Goal: Find specific page/section: Find specific page/section

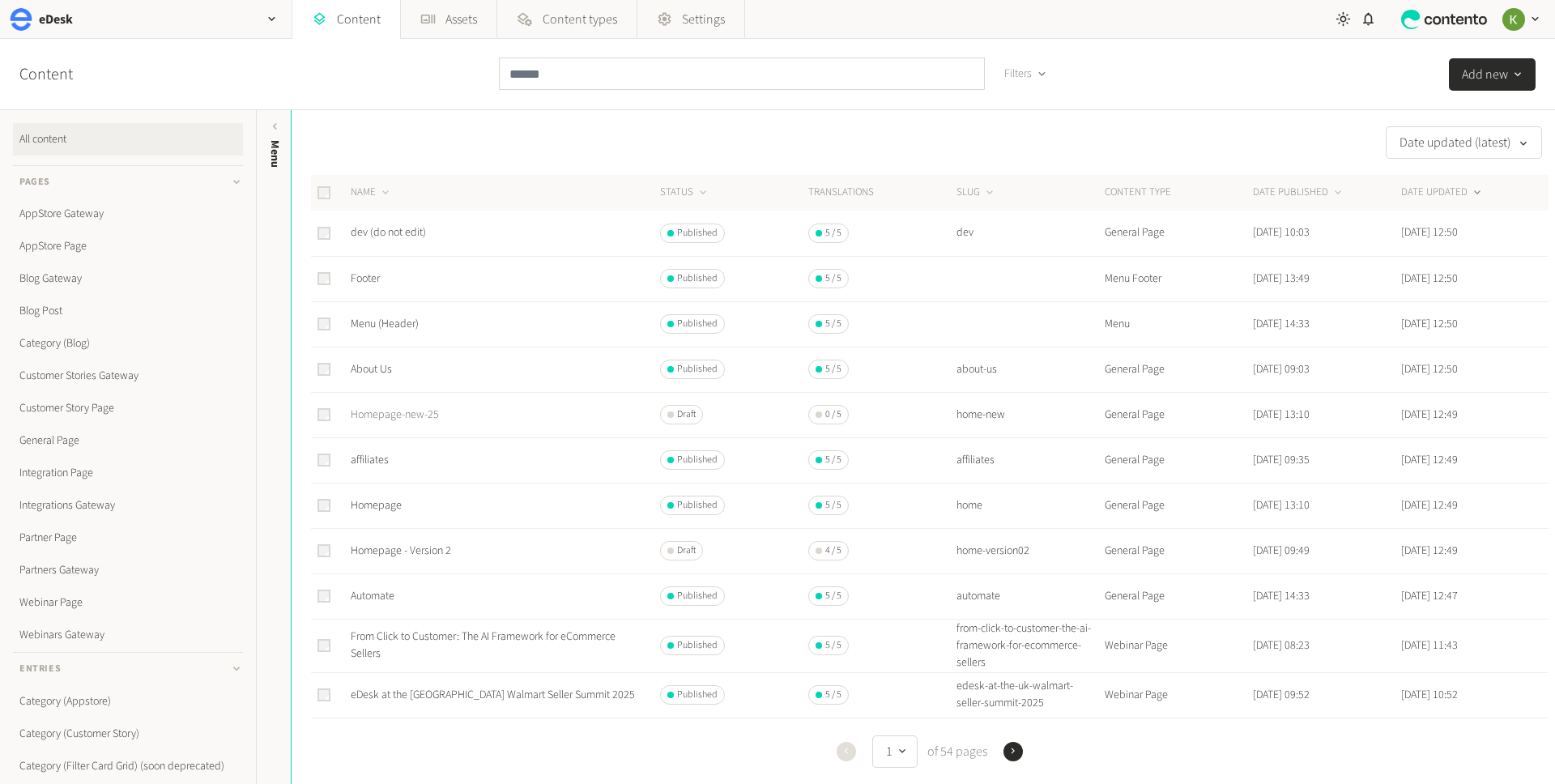
click at [395, 414] on link "Homepage-new-25" at bounding box center [394, 415] width 88 height 16
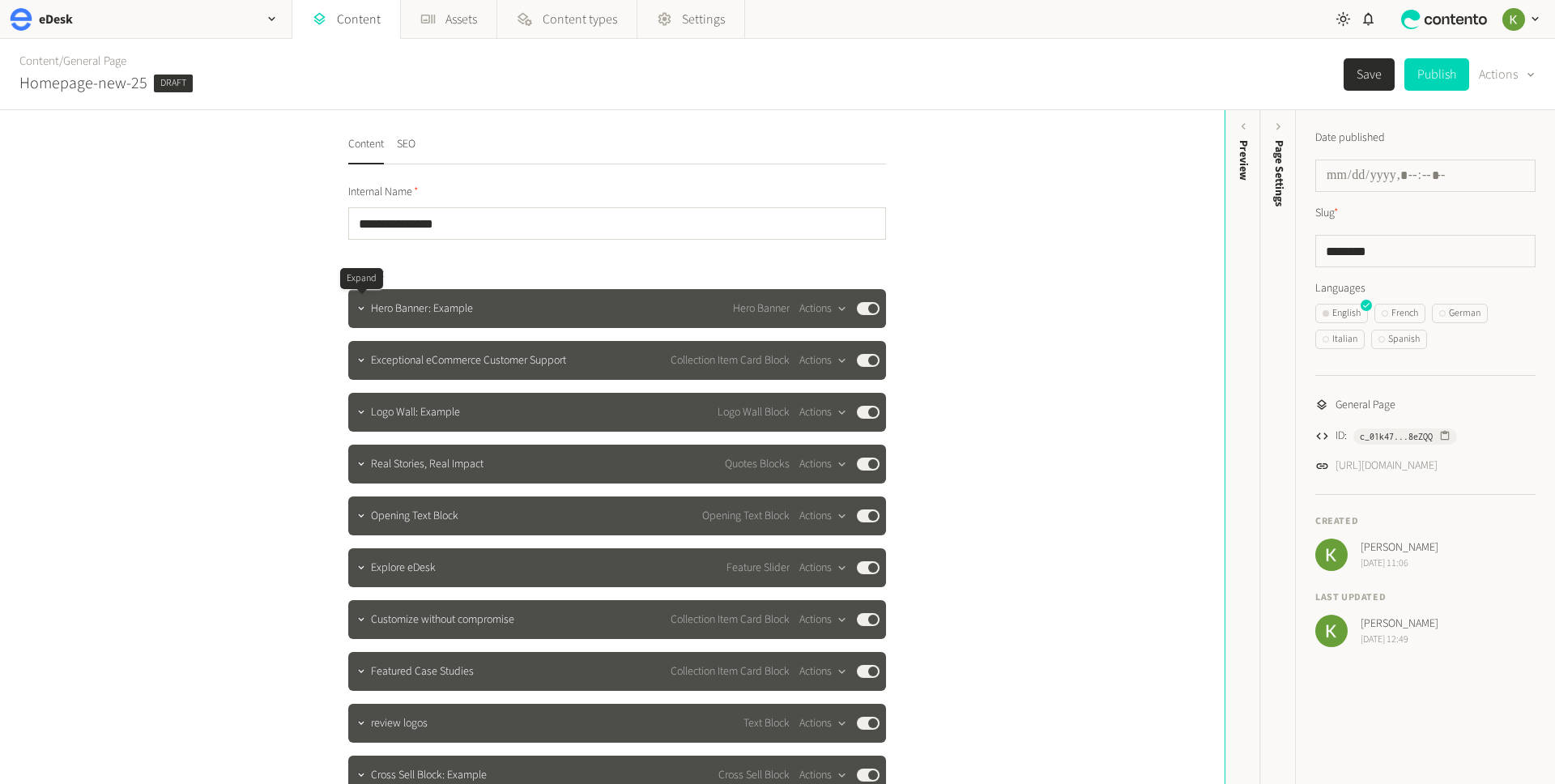
drag, startPoint x: 360, startPoint y: 313, endPoint x: 735, endPoint y: 275, distance: 376.9
click at [360, 313] on icon "button" at bounding box center [361, 308] width 12 height 12
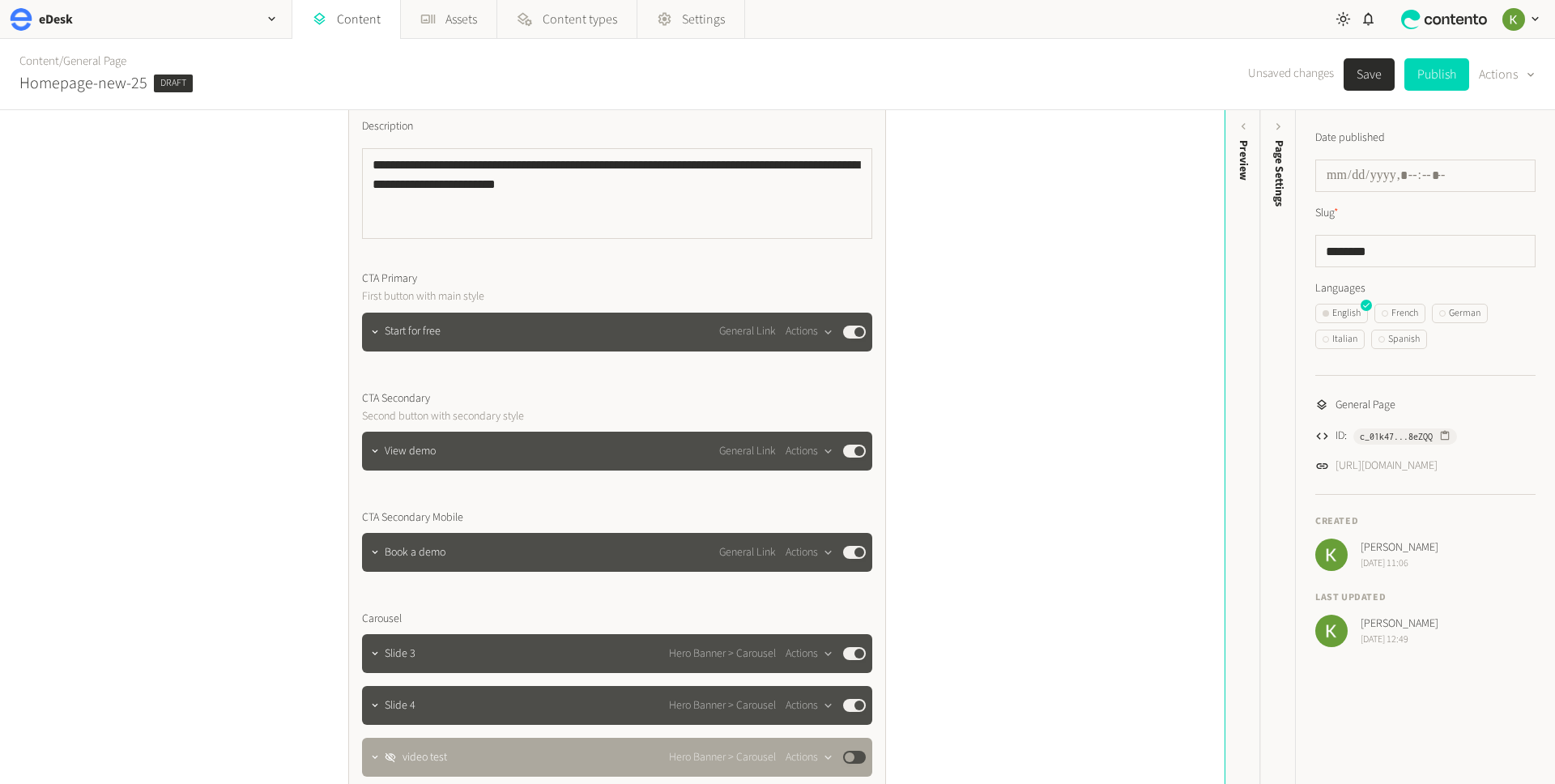
scroll to position [529, 0]
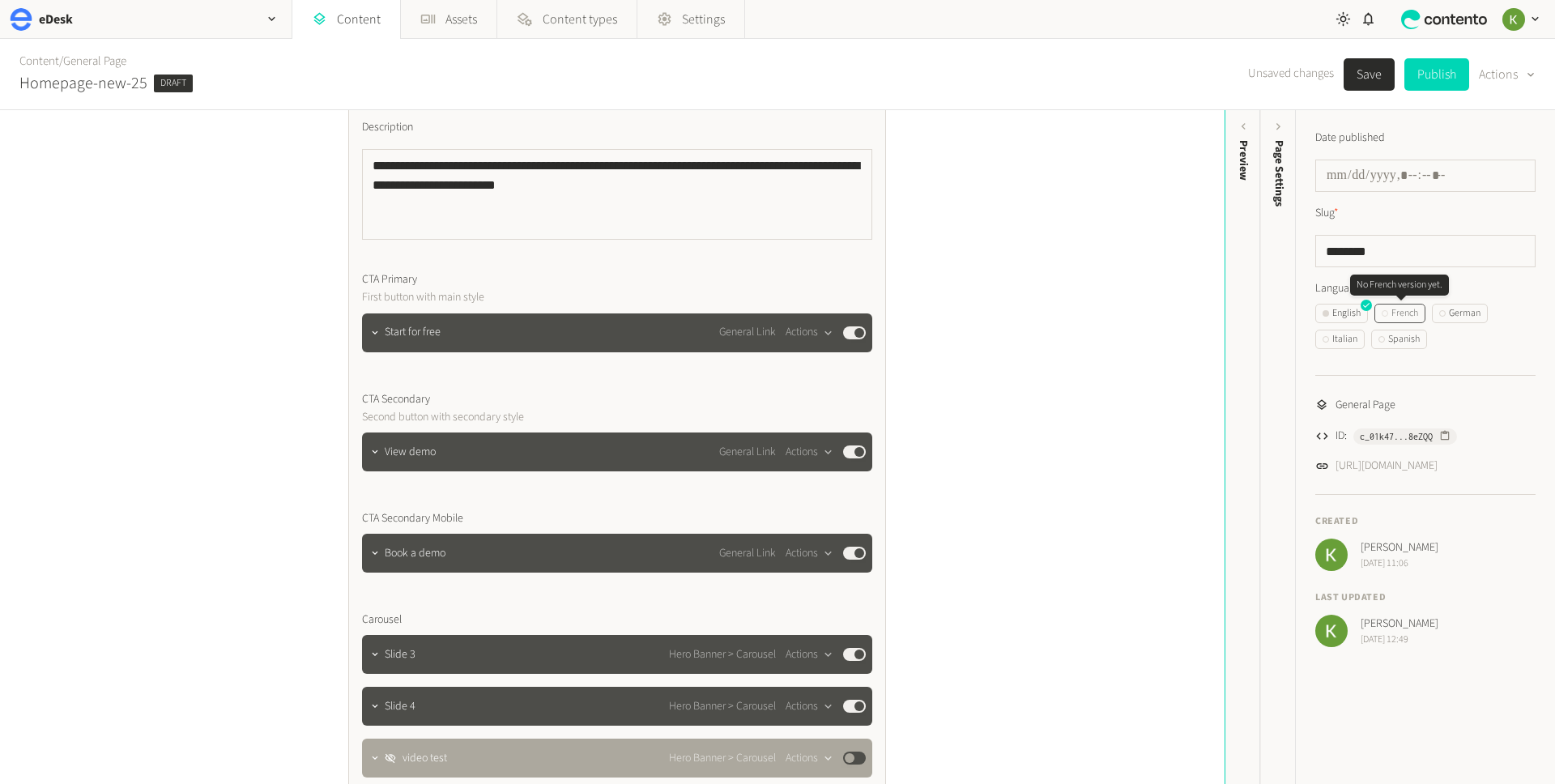
click at [1410, 314] on div "French" at bounding box center [1400, 313] width 36 height 15
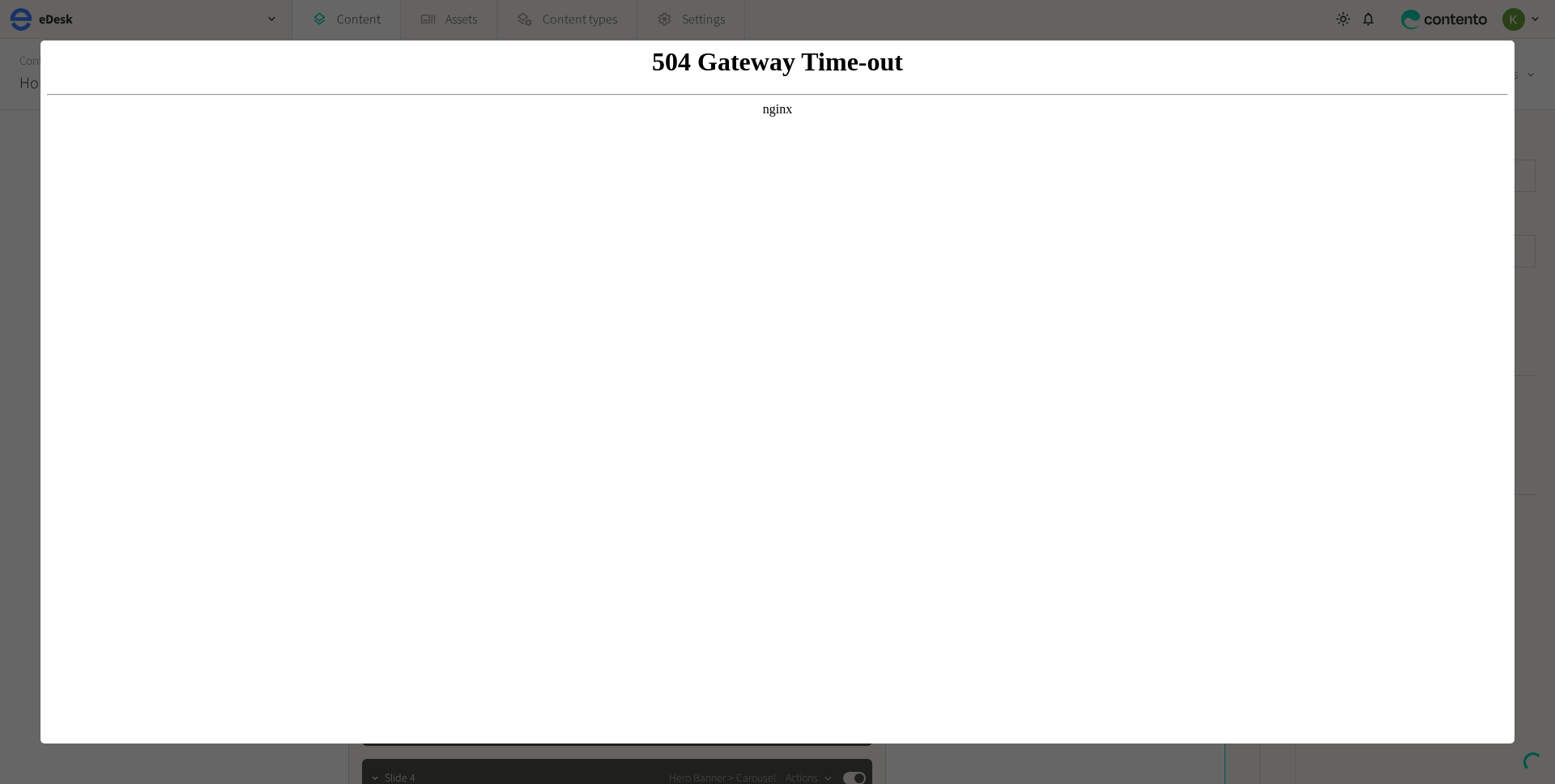
scroll to position [0, 0]
drag, startPoint x: 1532, startPoint y: 110, endPoint x: 1525, endPoint y: 162, distance: 52.5
click at [1532, 112] on div at bounding box center [778, 392] width 1555 height 784
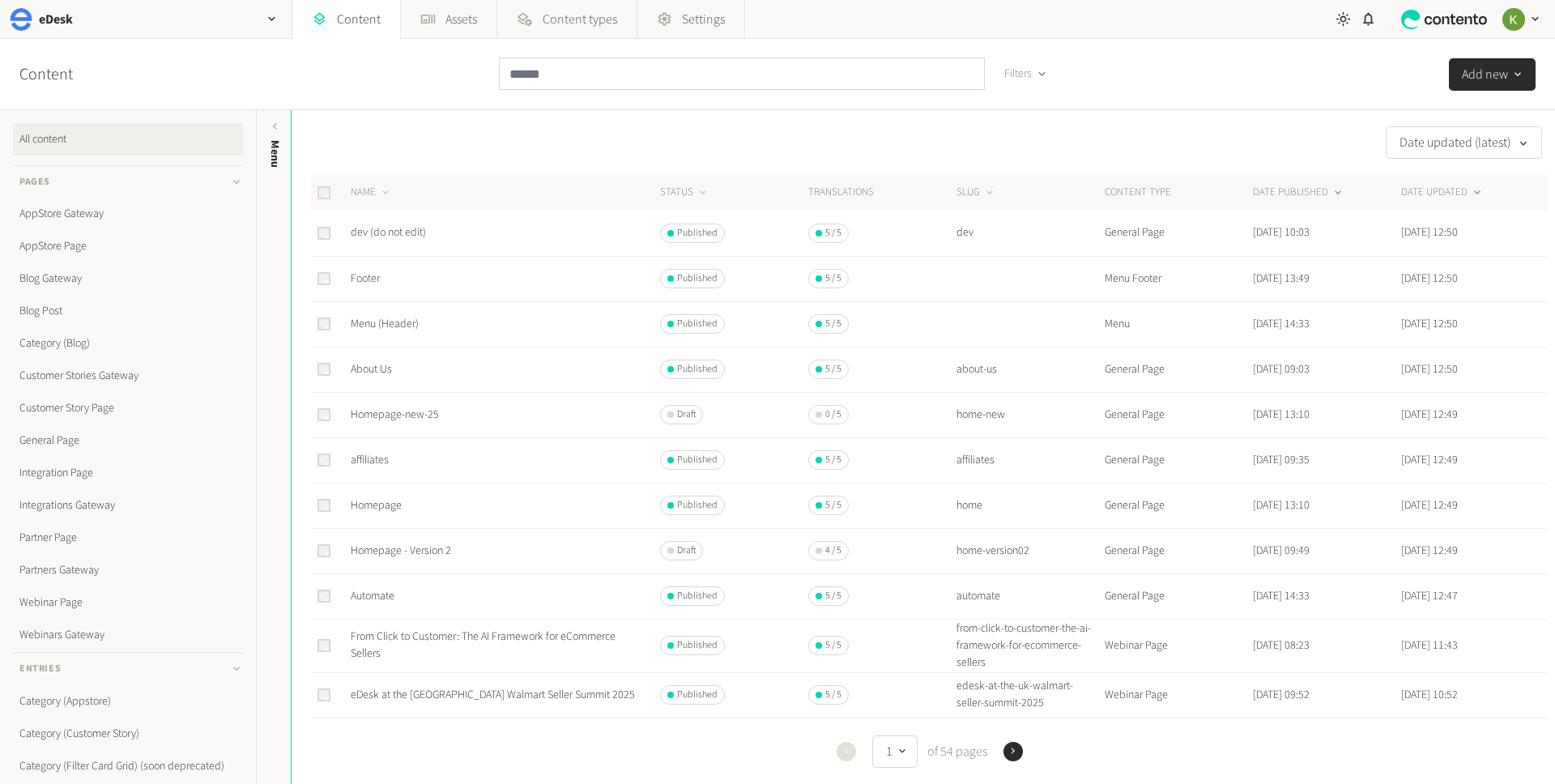
click at [1288, 187] on button "DATE PUBLISHED" at bounding box center [1298, 193] width 91 height 16
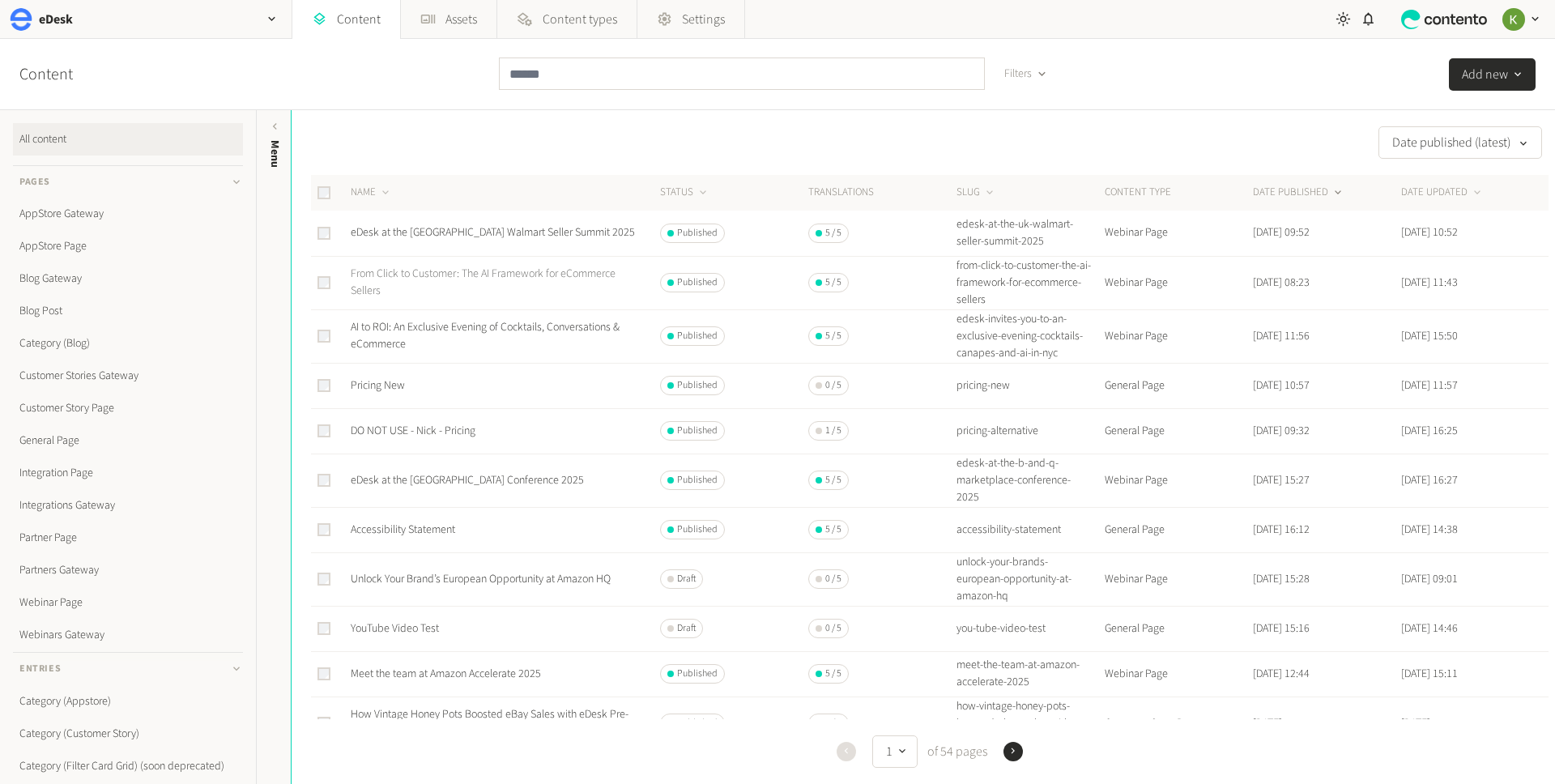
click at [405, 267] on link "From Click to Customer: The AI Framework for eCommerce Sellers" at bounding box center [483, 282] width 265 height 33
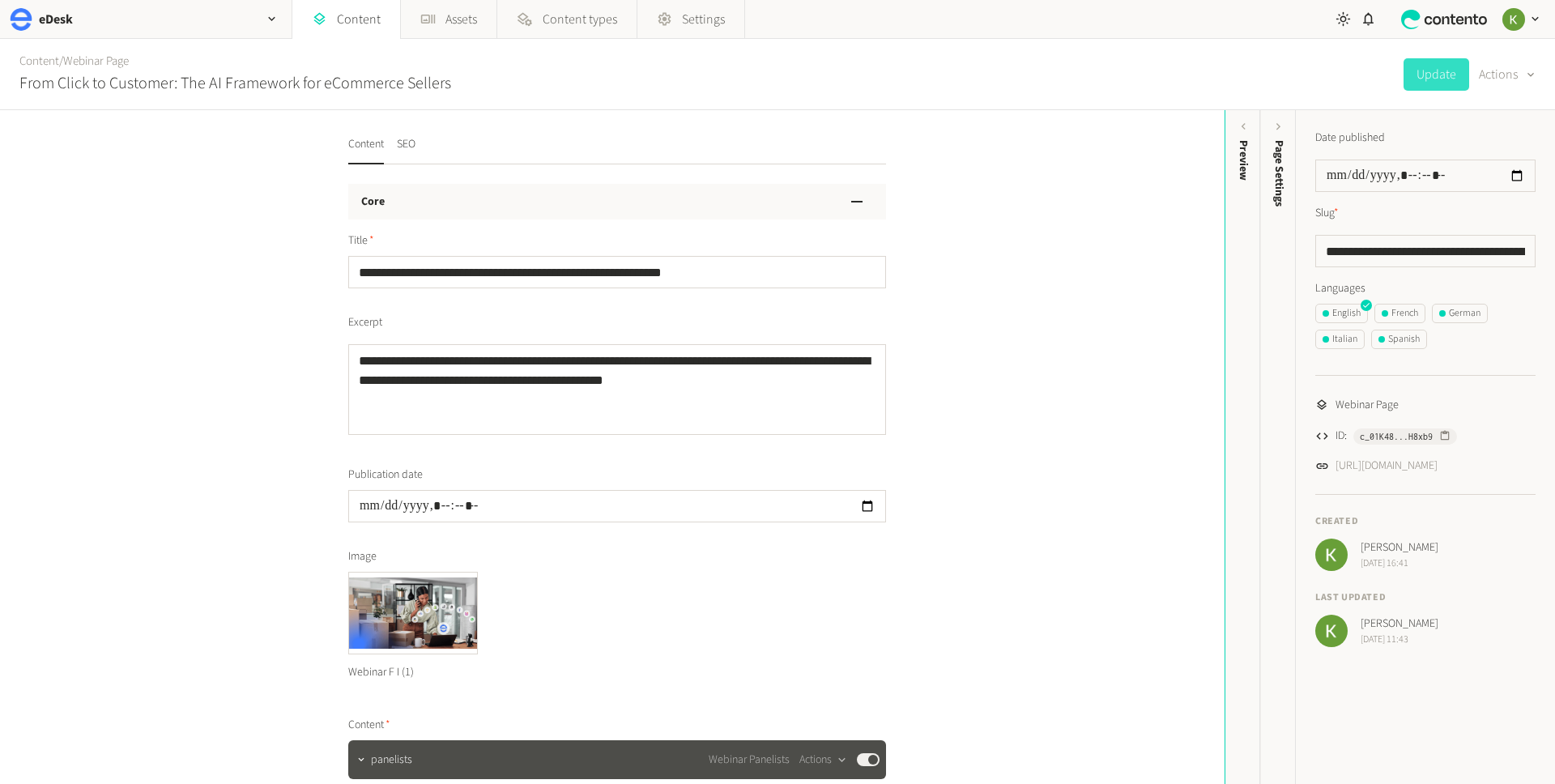
scroll to position [1, 0]
click at [1409, 311] on div "French" at bounding box center [1400, 313] width 36 height 15
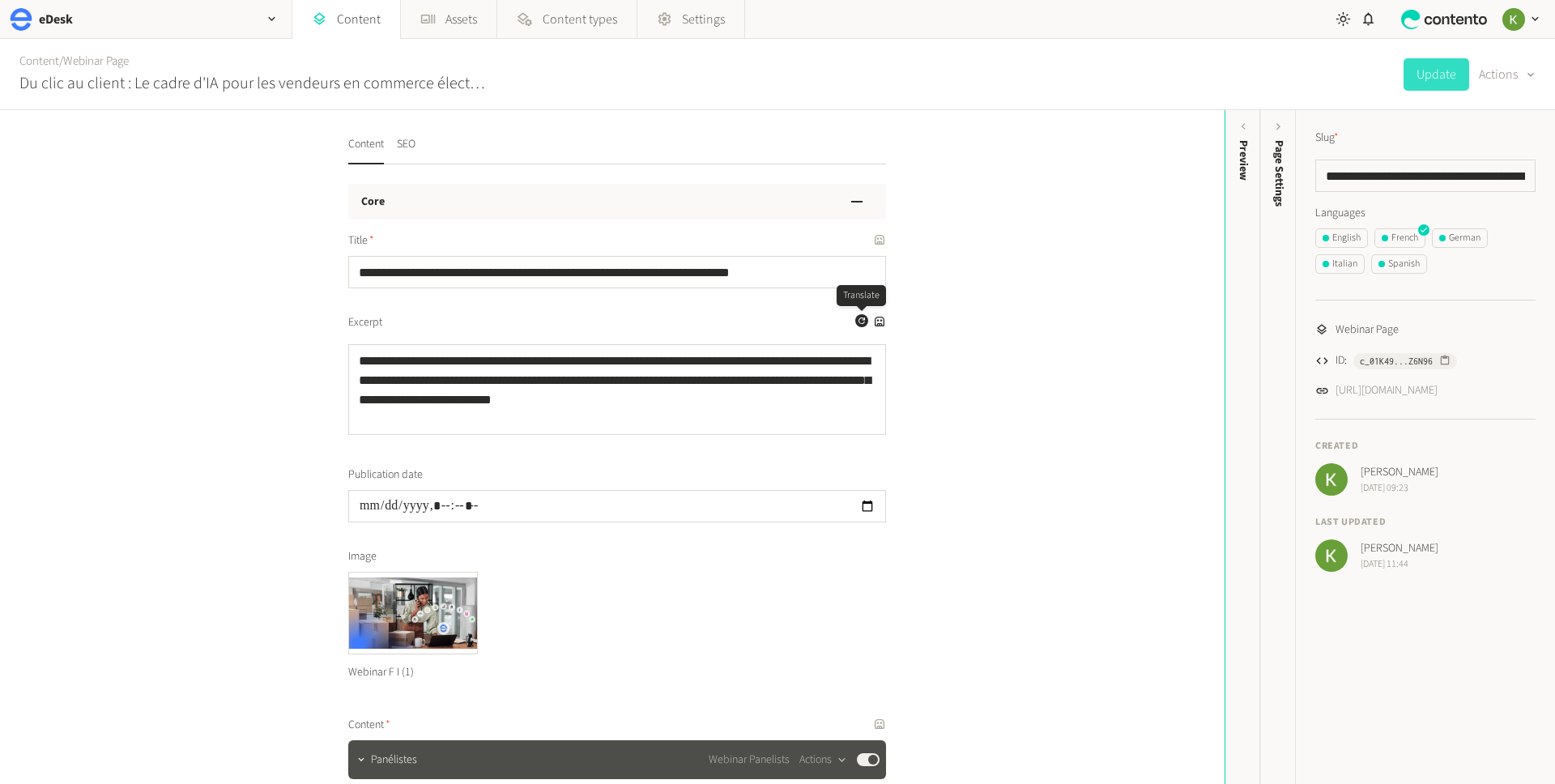
click at [860, 320] on icon "button" at bounding box center [861, 321] width 10 height 10
click at [1518, 73] on div "button" at bounding box center [1529, 74] width 23 height 18
